Goal: Task Accomplishment & Management: Use online tool/utility

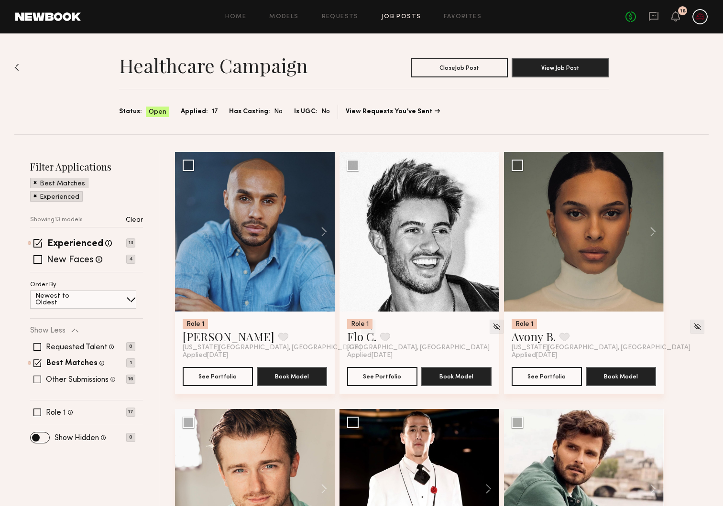
click at [43, 380] on div "Other Submissions Models shown below have applied to this job but do not match …" at bounding box center [82, 380] width 105 height 8
click at [36, 381] on span at bounding box center [37, 380] width 8 height 8
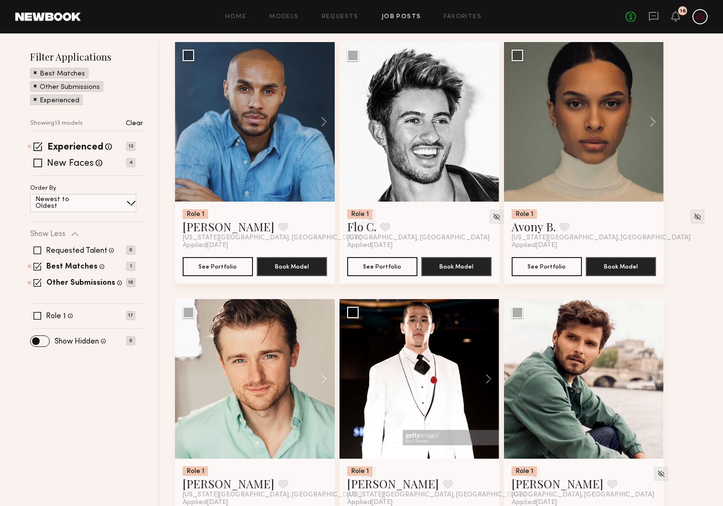
scroll to position [107, 0]
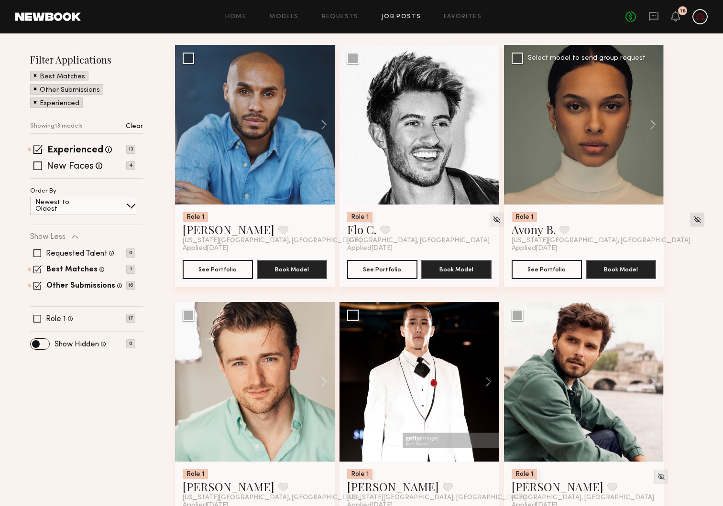
click at [693, 221] on img at bounding box center [697, 220] width 8 height 8
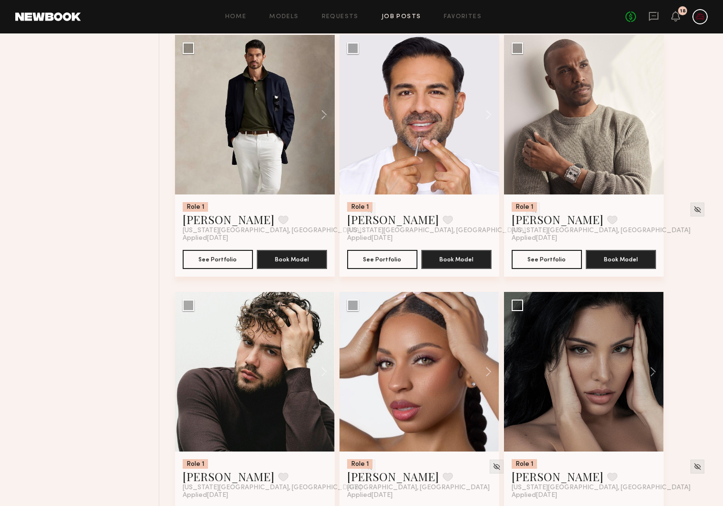
scroll to position [675, 0]
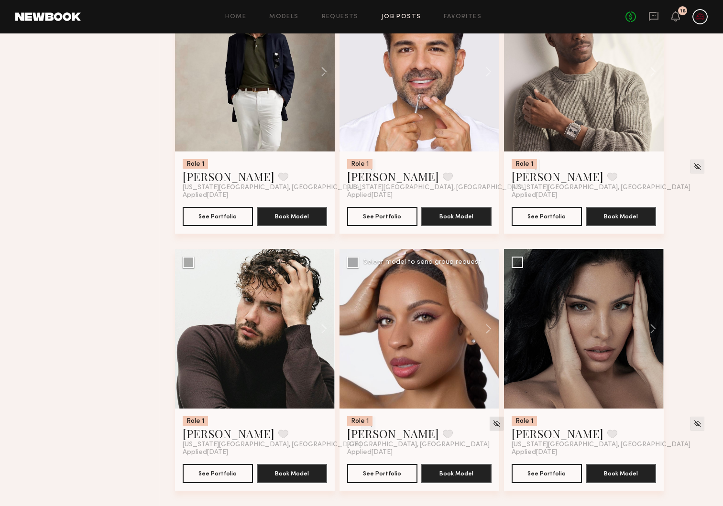
click at [492, 423] on img at bounding box center [496, 424] width 8 height 8
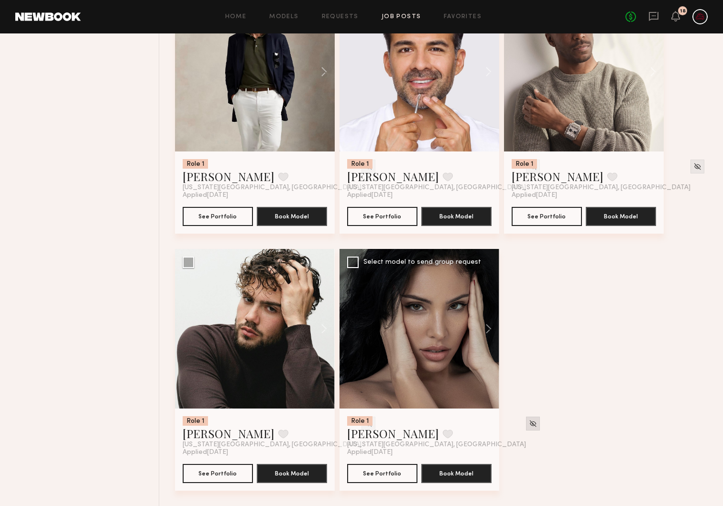
click at [526, 428] on div at bounding box center [533, 424] width 14 height 14
click at [529, 426] on img at bounding box center [533, 424] width 8 height 8
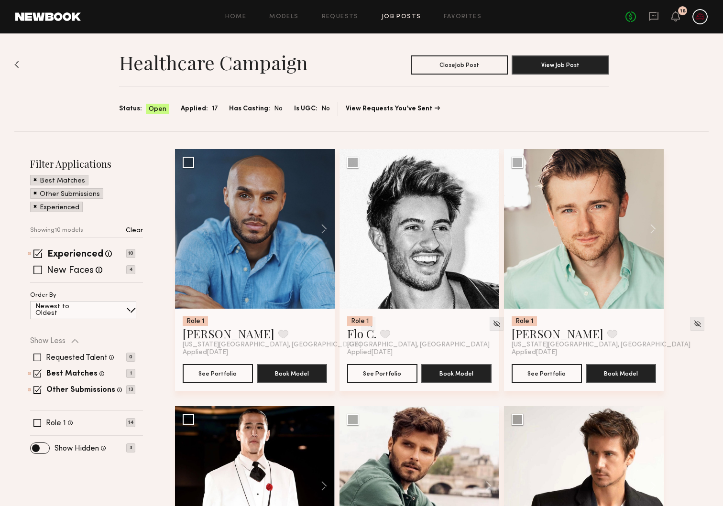
scroll to position [0, 0]
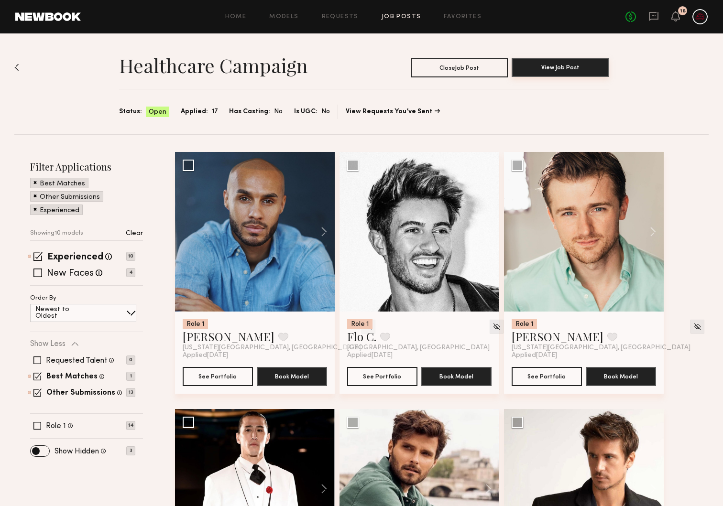
click at [570, 70] on button "View Job Post" at bounding box center [559, 67] width 97 height 19
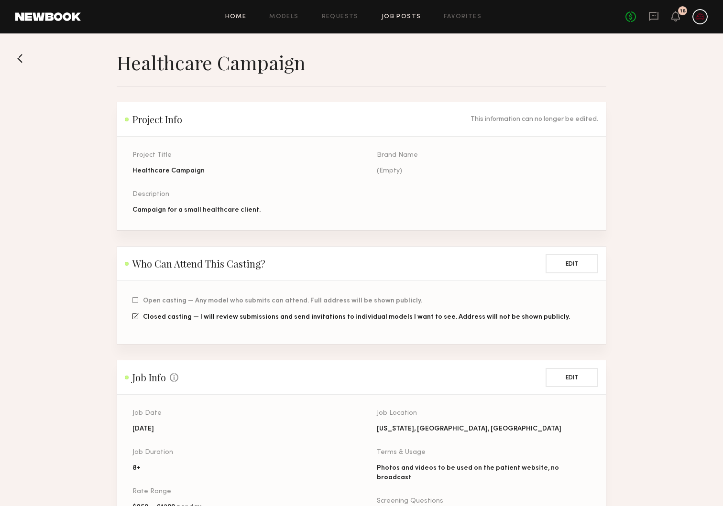
click at [236, 15] on link "Home" at bounding box center [236, 17] width 22 height 6
